Goal: Information Seeking & Learning: Learn about a topic

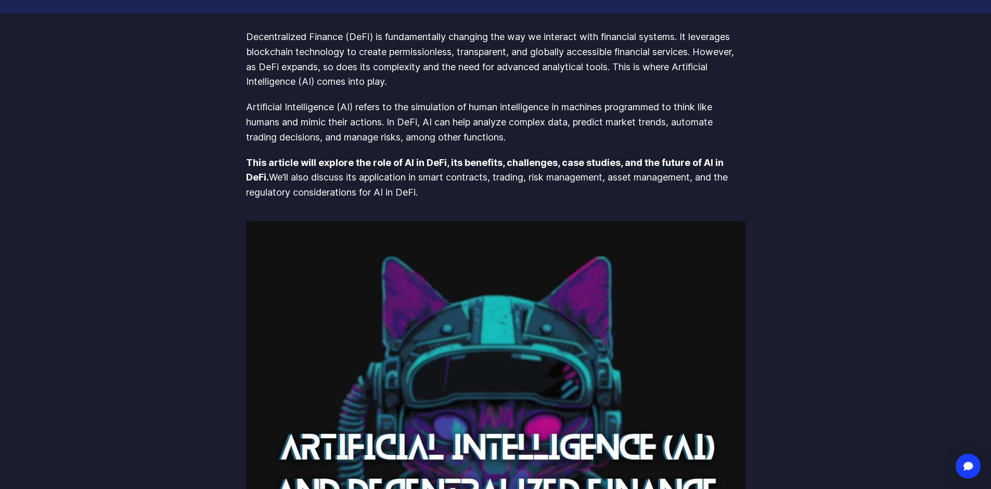
scroll to position [208, 0]
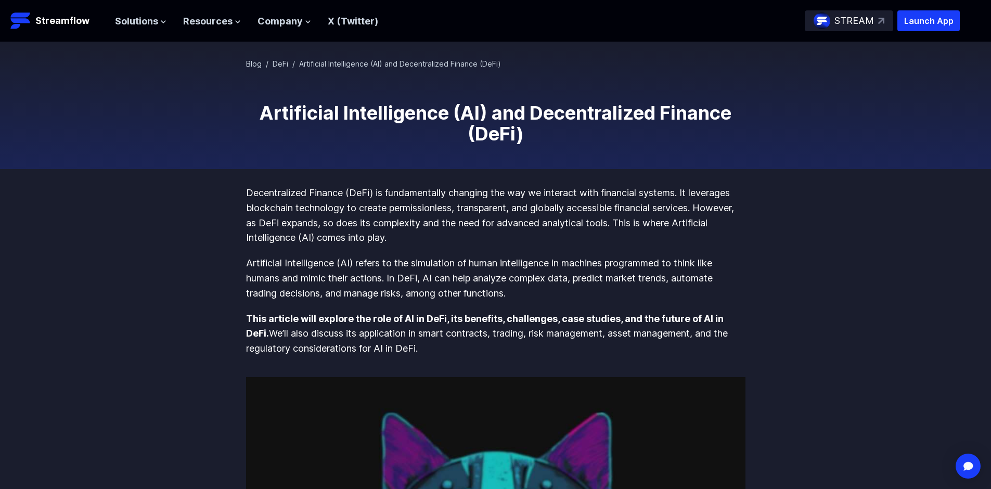
scroll to position [52, 0]
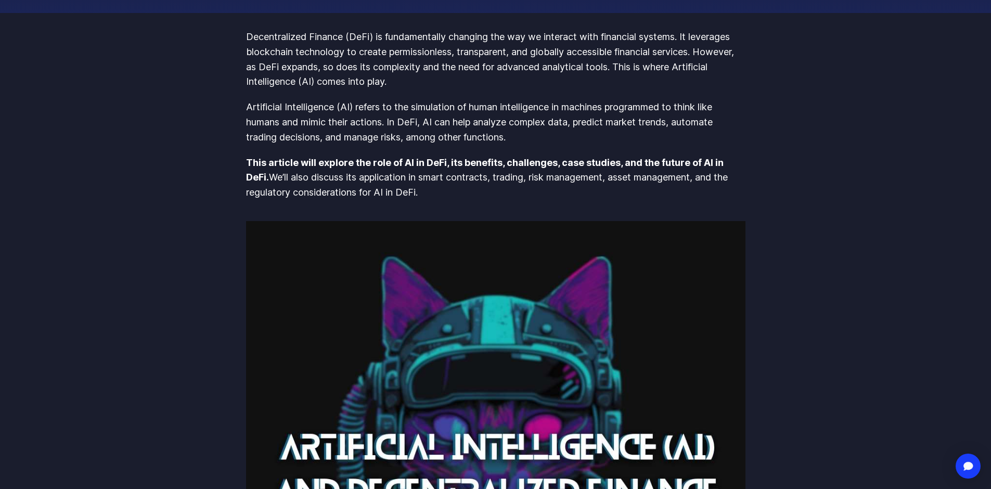
scroll to position [208, 0]
